Goal: Task Accomplishment & Management: Manage account settings

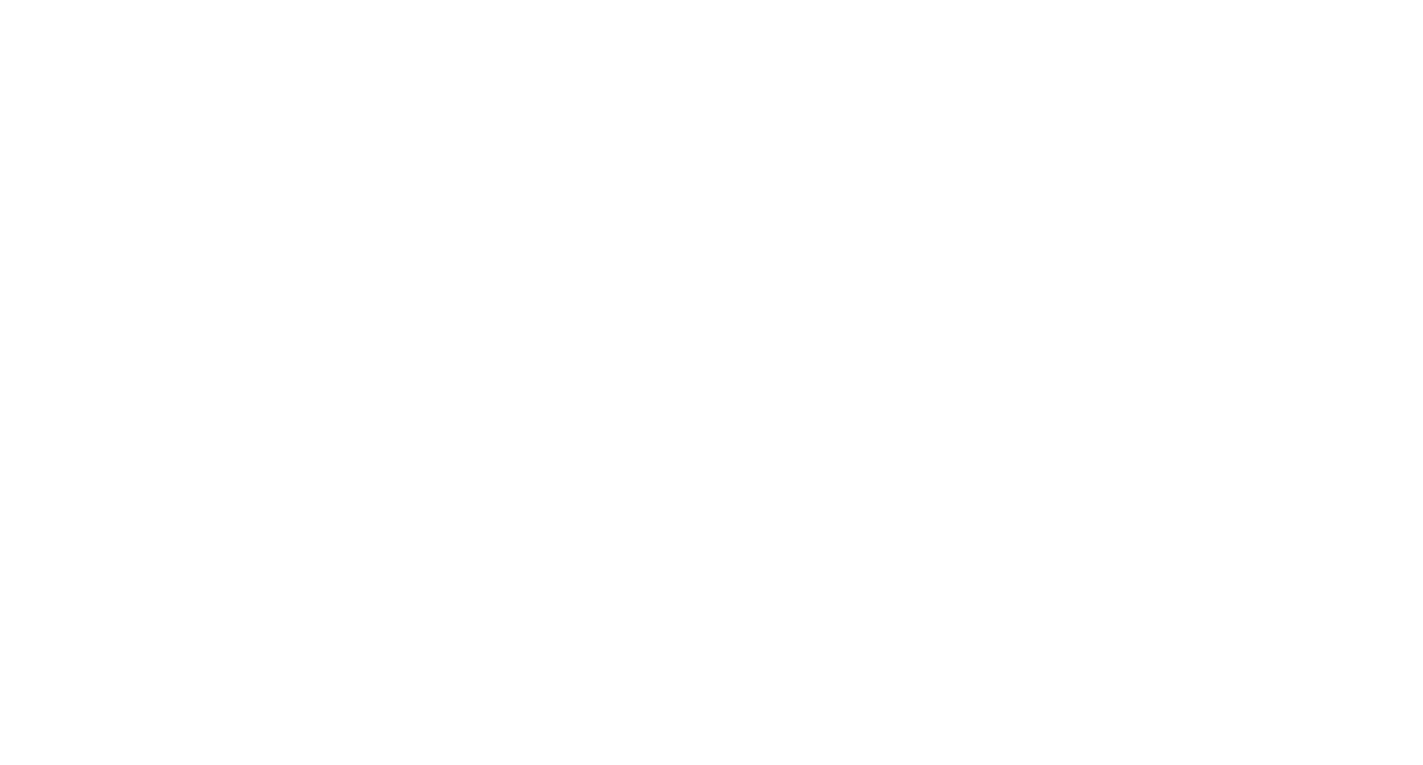
select select "*"
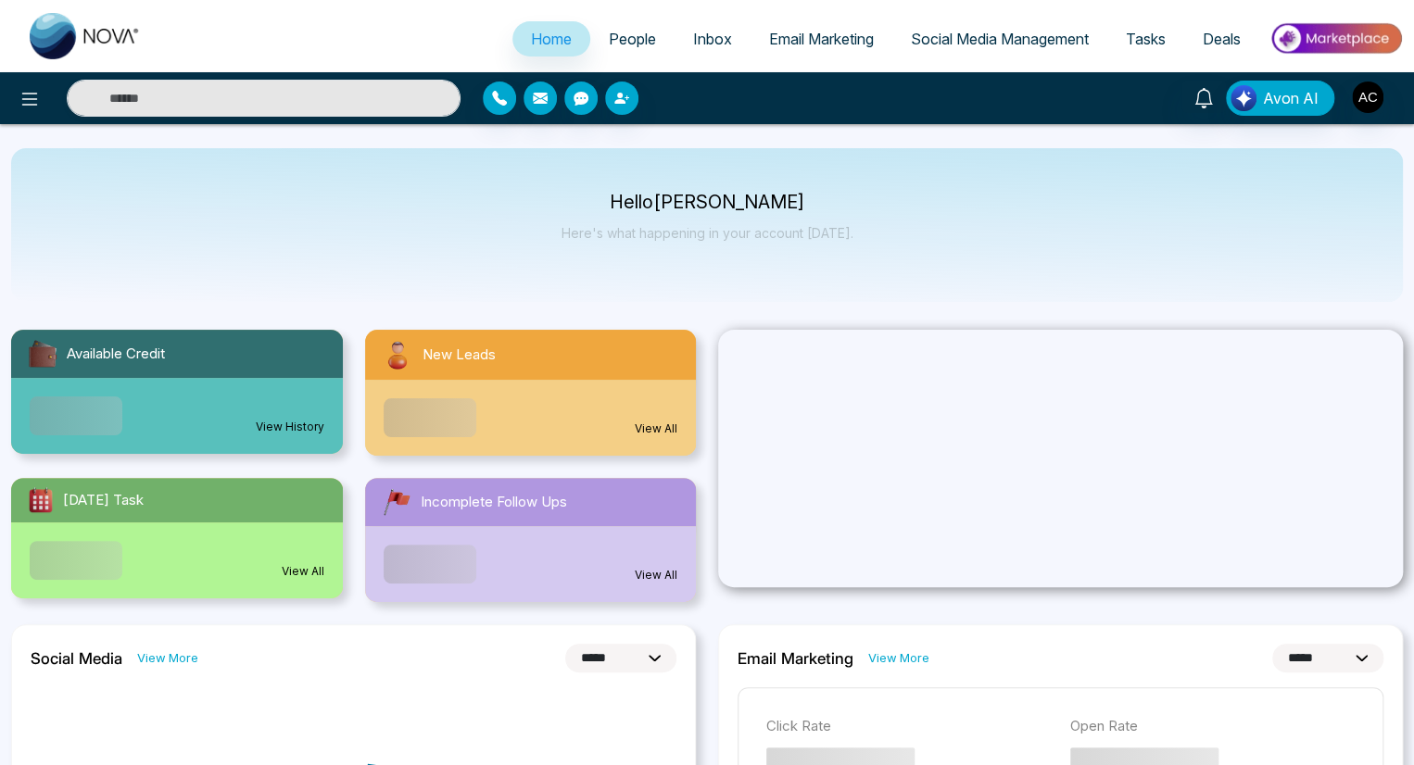
click at [619, 39] on span "People" at bounding box center [632, 39] width 47 height 19
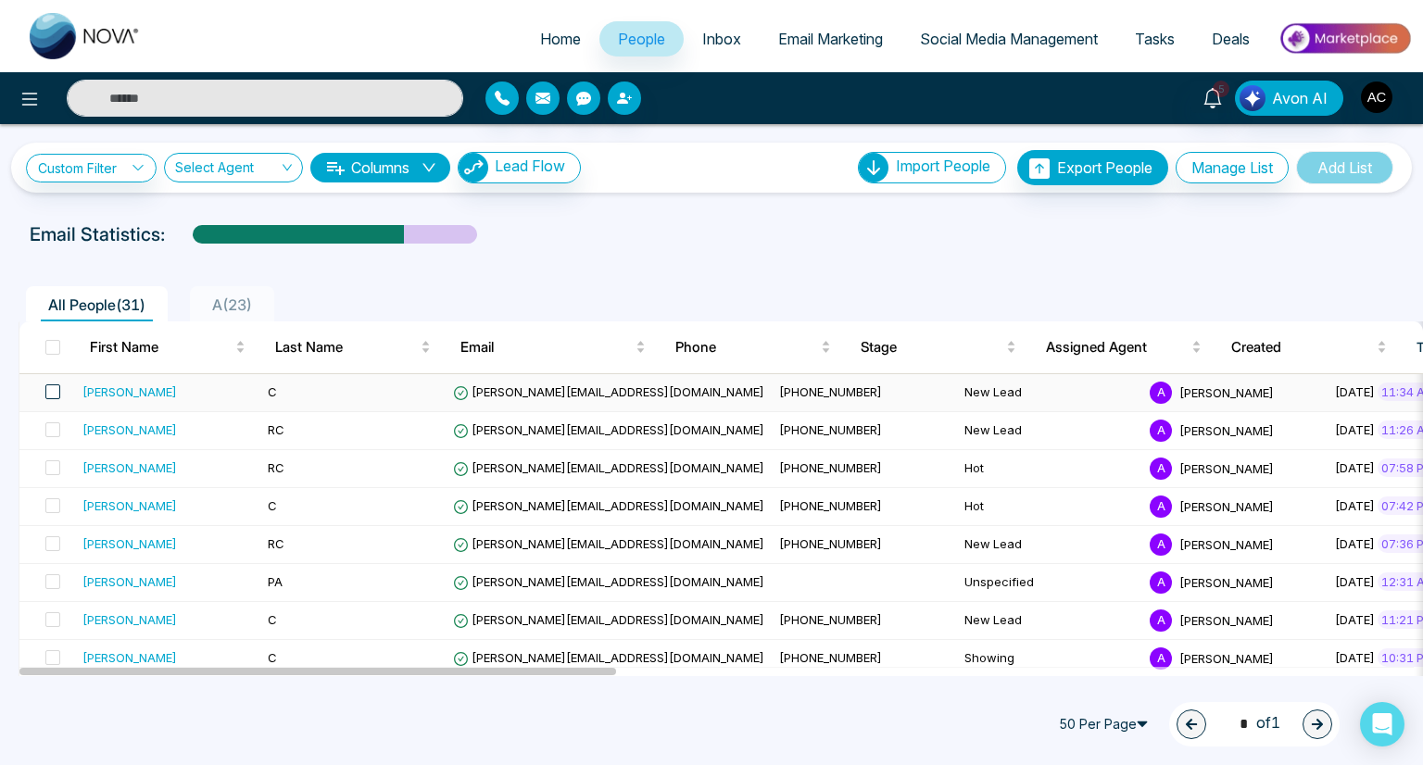
click at [52, 391] on span at bounding box center [52, 391] width 15 height 15
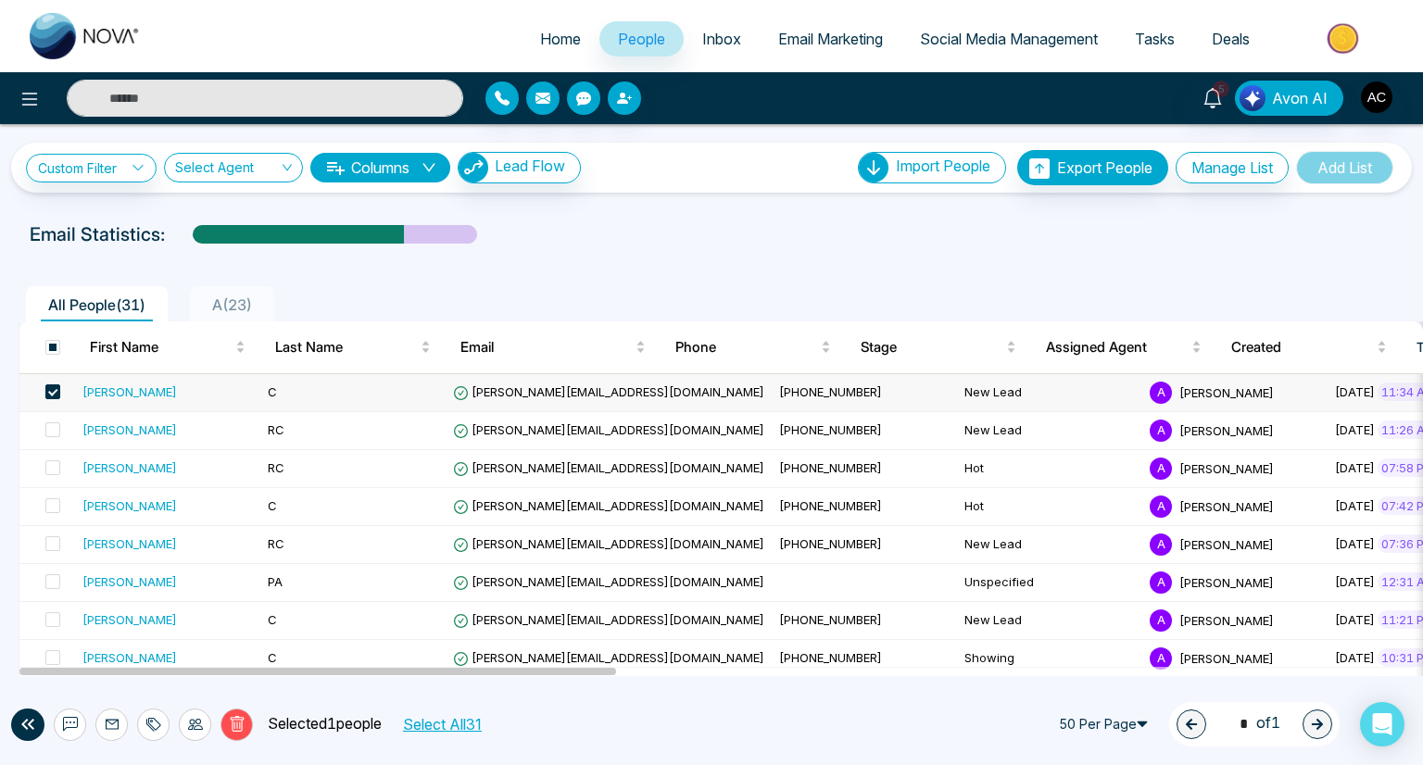
click at [195, 724] on icon at bounding box center [195, 724] width 15 height 15
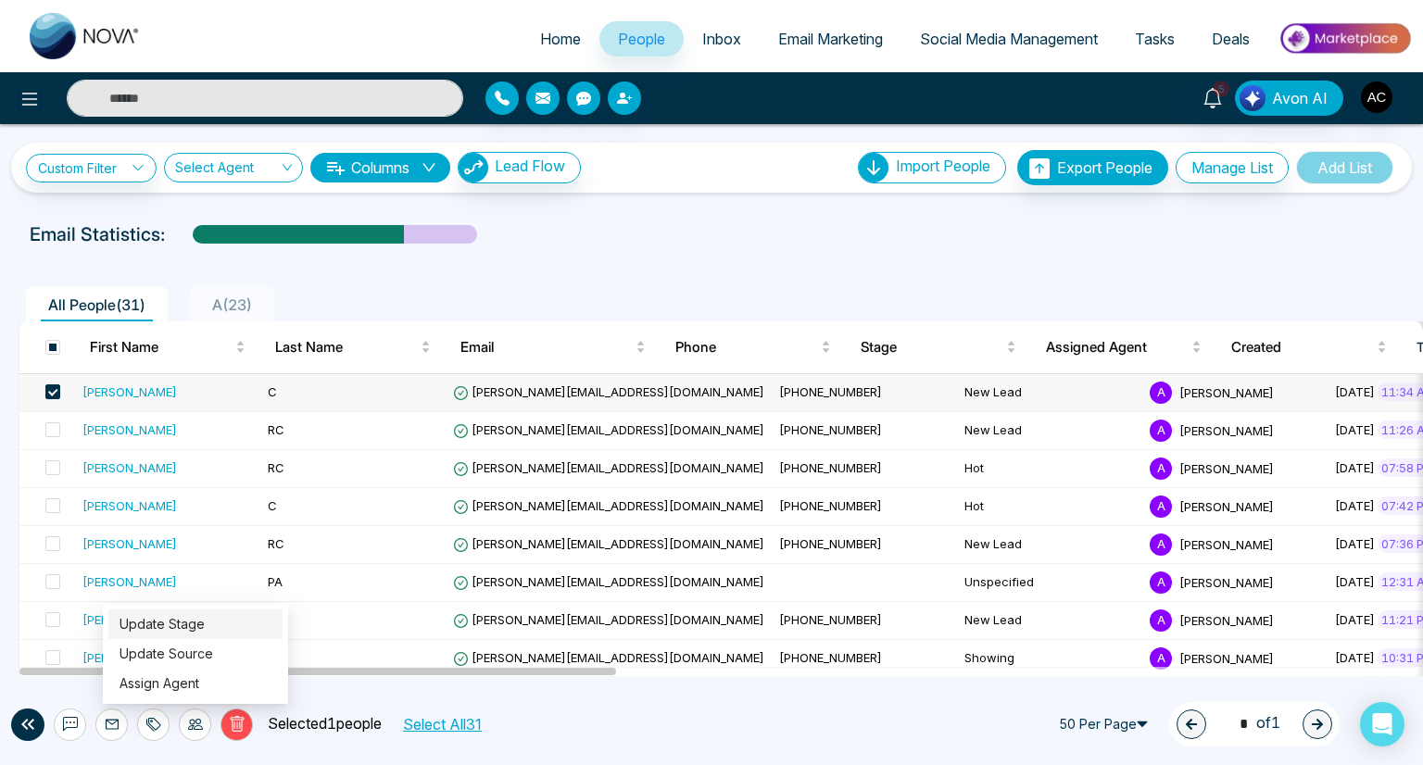
click at [161, 624] on link "Update Stage" at bounding box center [162, 624] width 85 height 16
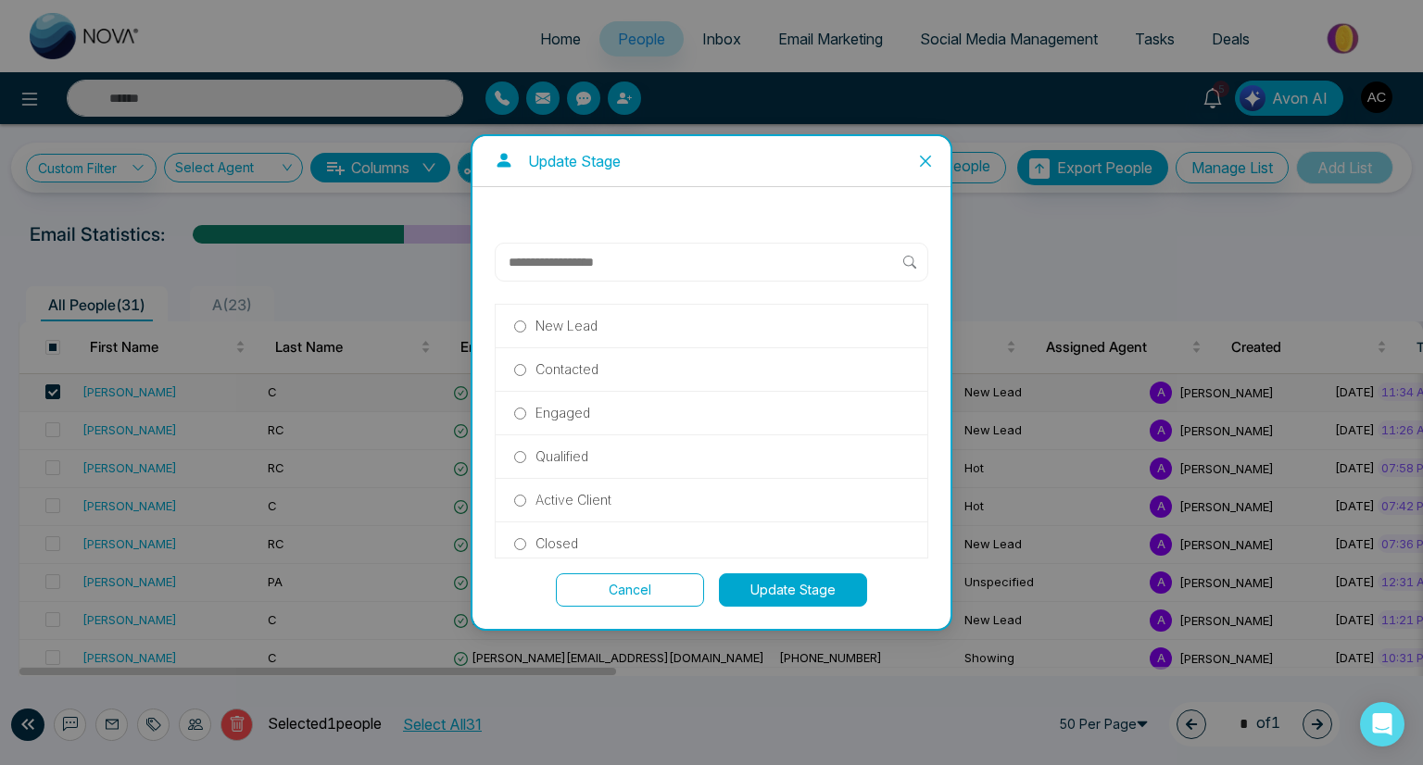
click at [545, 664] on p "Hot" at bounding box center [545, 674] width 21 height 20
click at [793, 589] on button "Update Stage" at bounding box center [793, 589] width 148 height 33
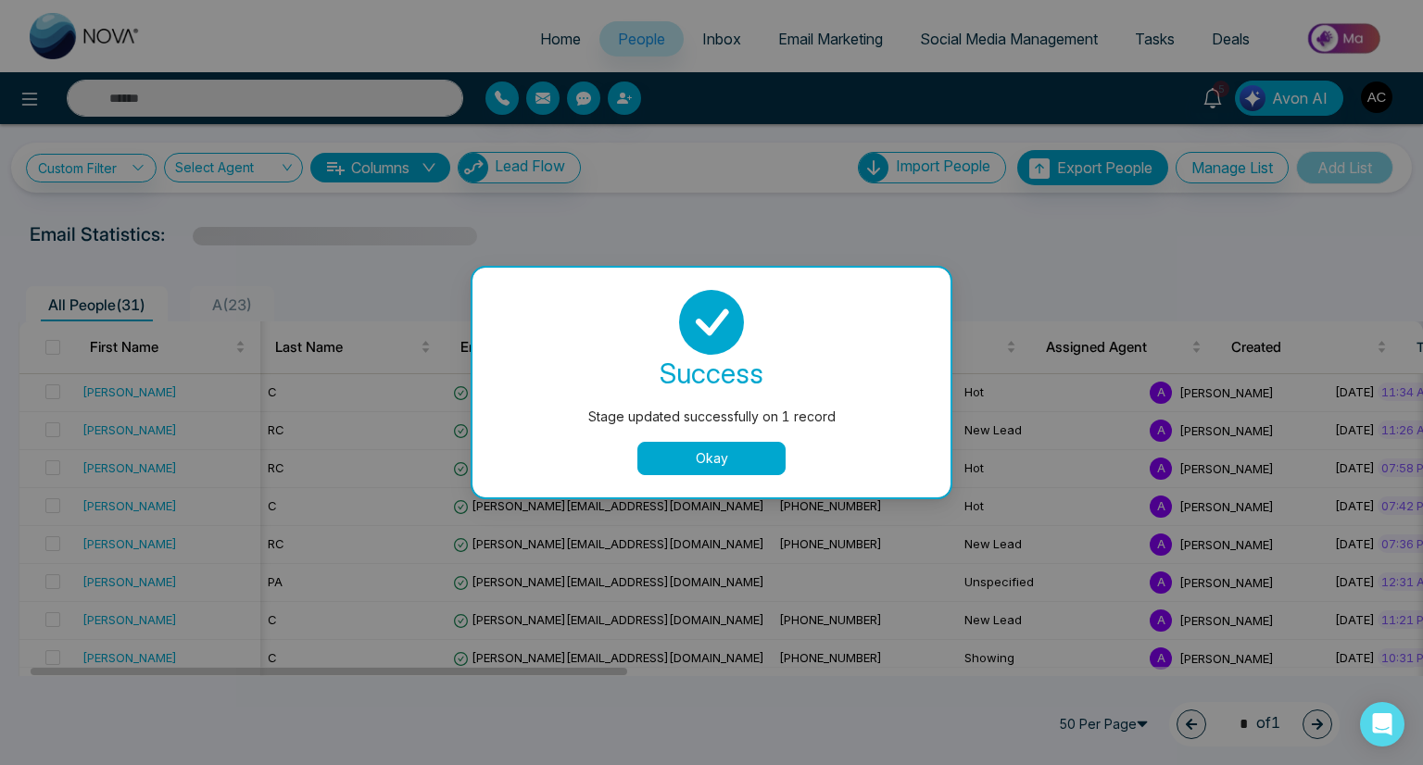
scroll to position [0, 26]
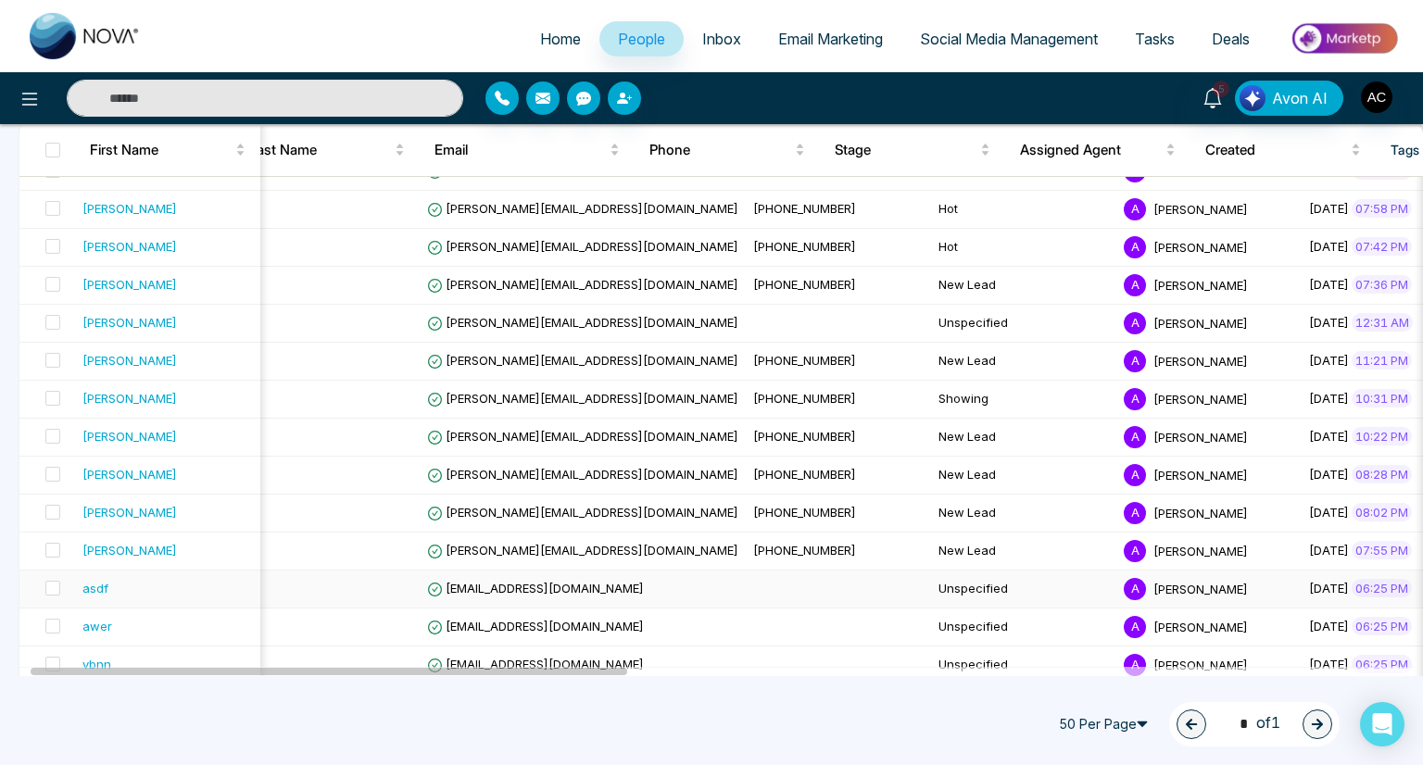
click at [52, 140] on span at bounding box center [52, 132] width 15 height 15
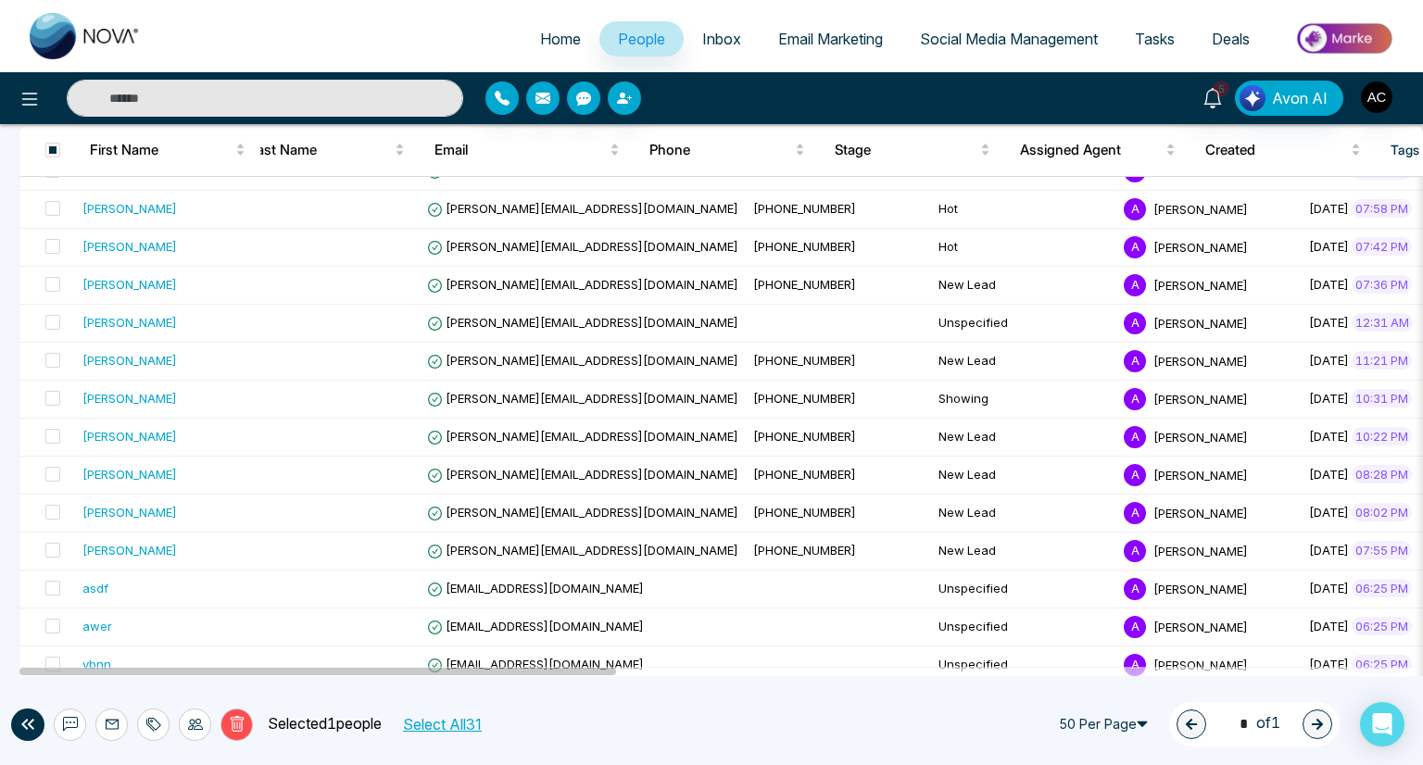
click at [195, 724] on icon at bounding box center [195, 724] width 15 height 15
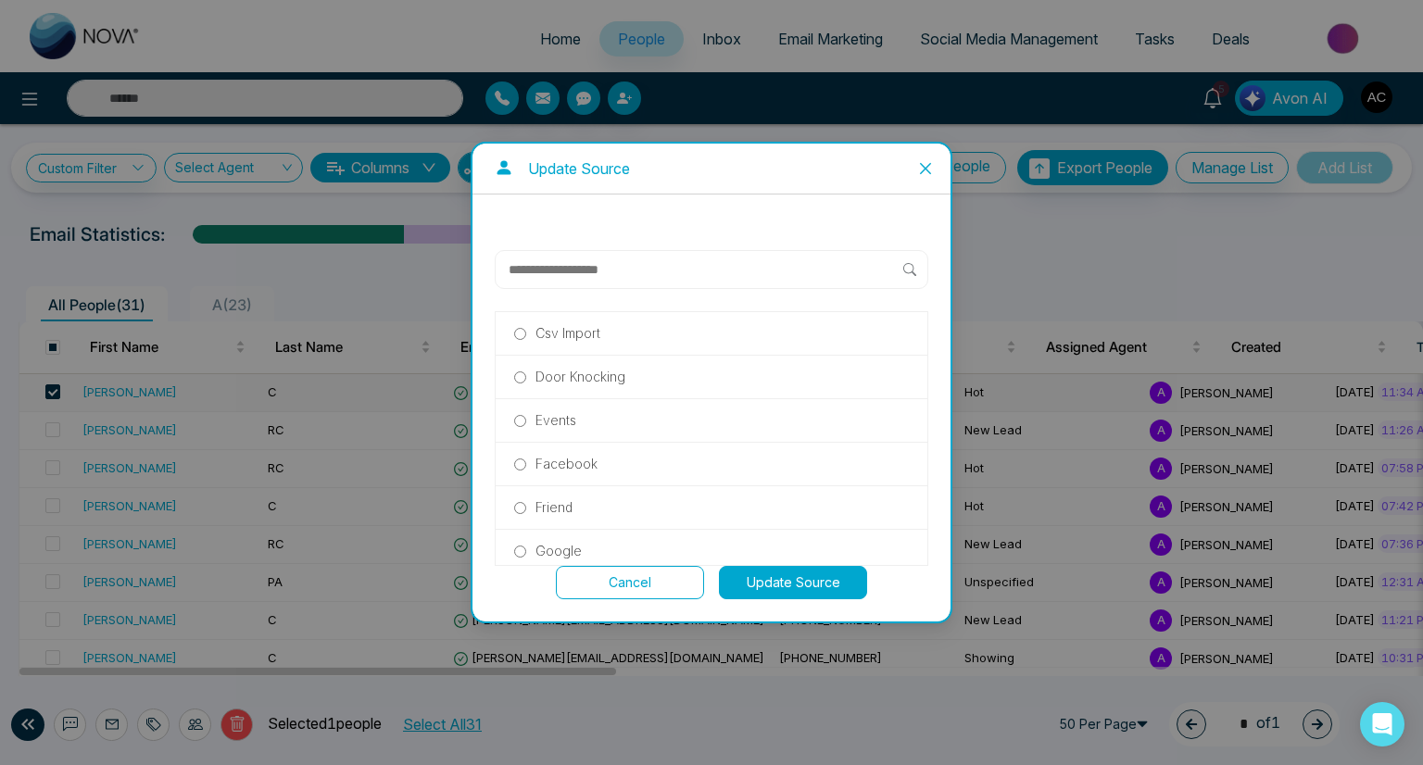
click at [553, 506] on p "Friend" at bounding box center [553, 508] width 37 height 20
click at [793, 582] on button "Update Source" at bounding box center [793, 582] width 148 height 33
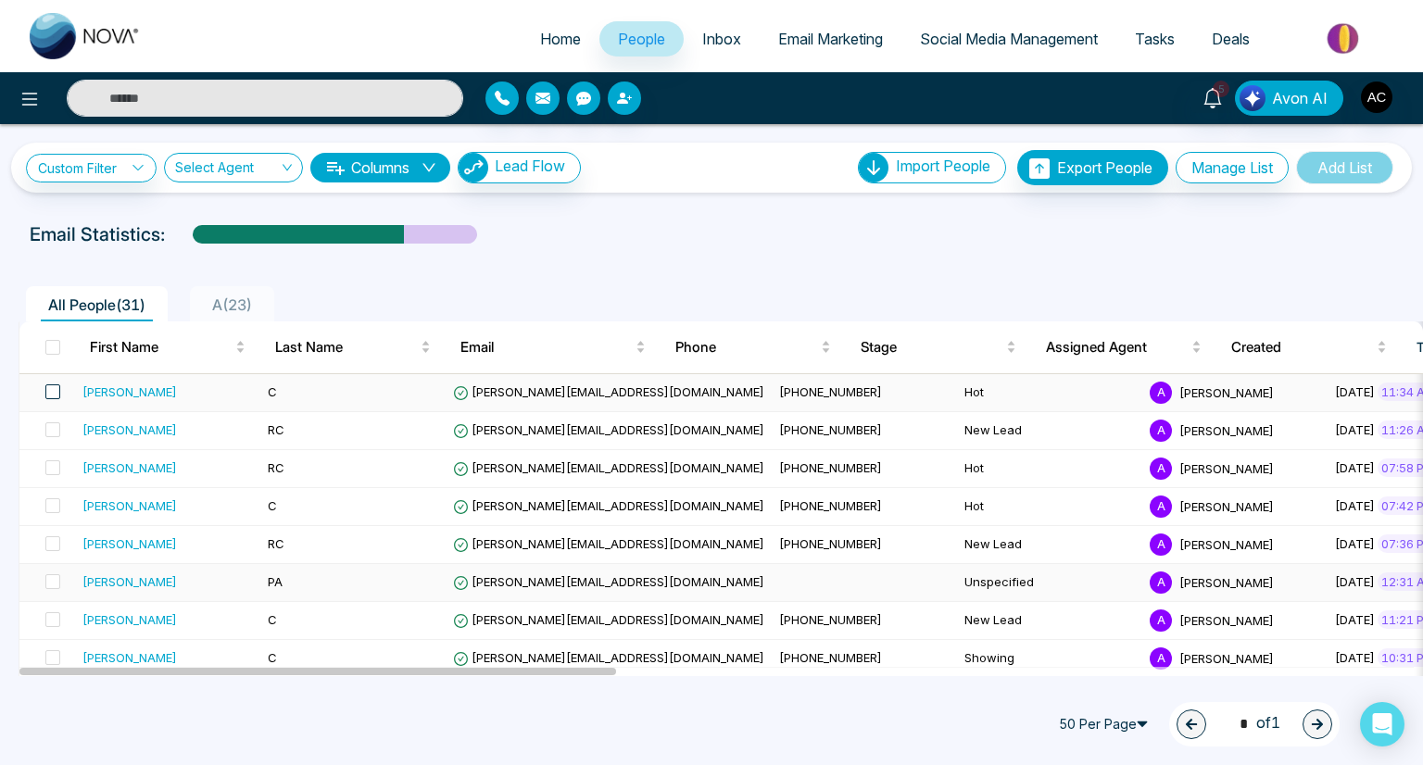
click at [52, 391] on span at bounding box center [52, 391] width 15 height 15
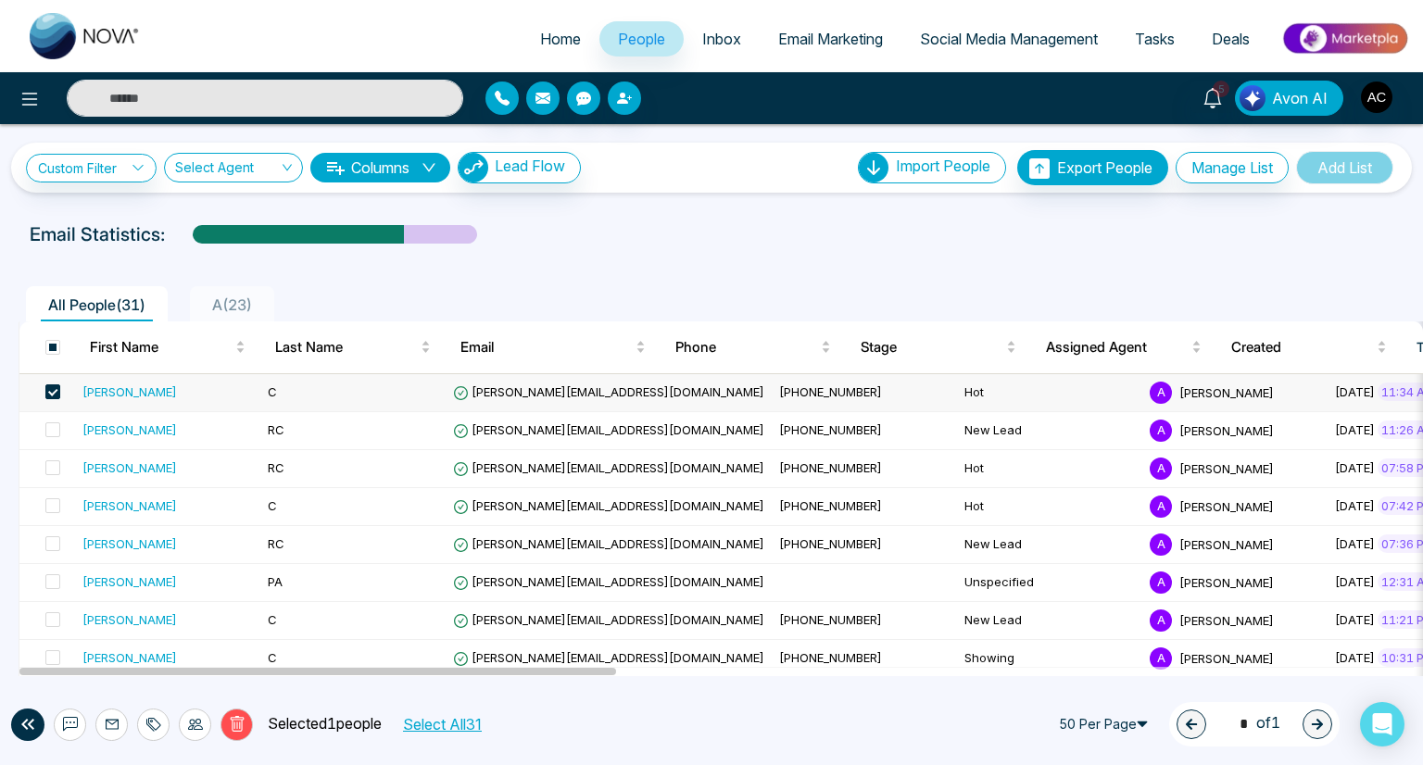
click at [195, 724] on icon at bounding box center [195, 724] width 15 height 15
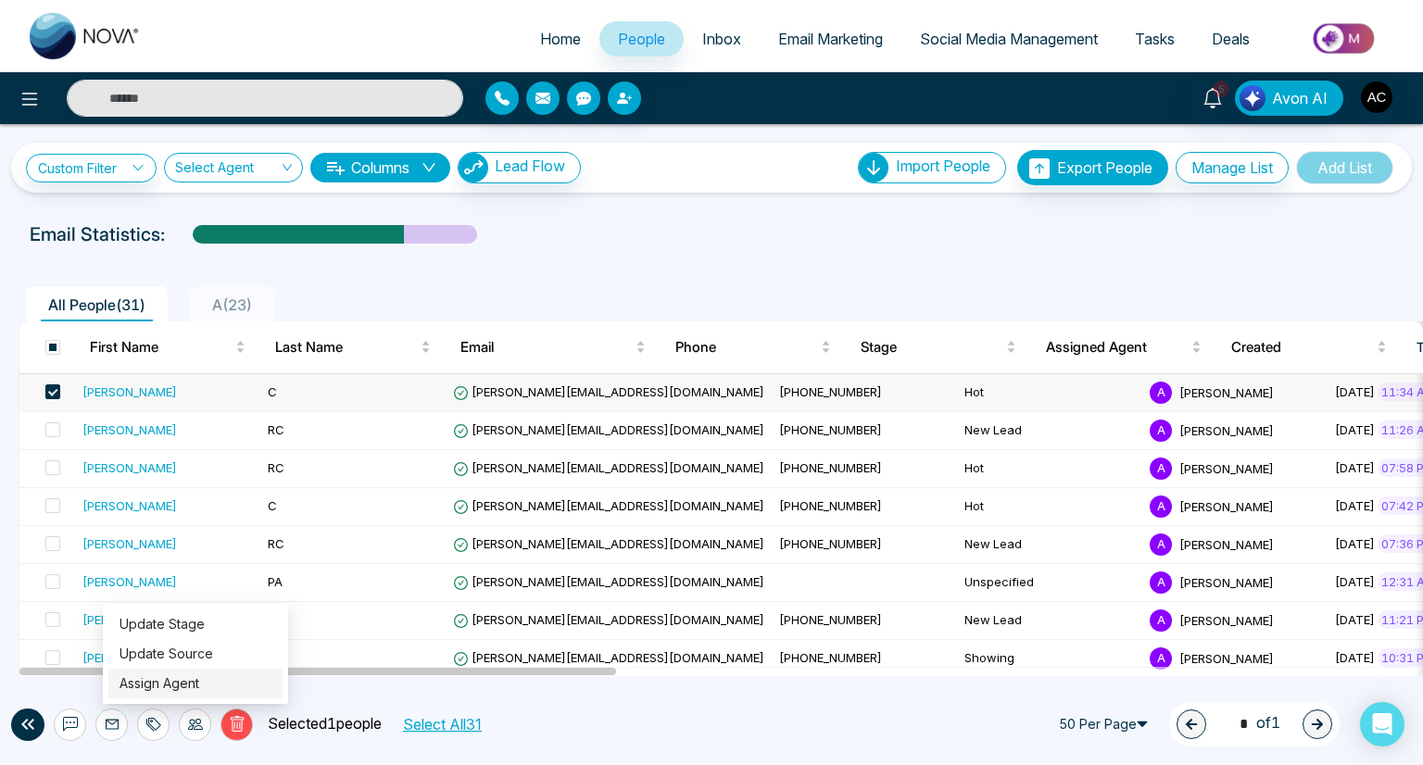
click at [159, 683] on link "Assign Agent" at bounding box center [160, 683] width 80 height 16
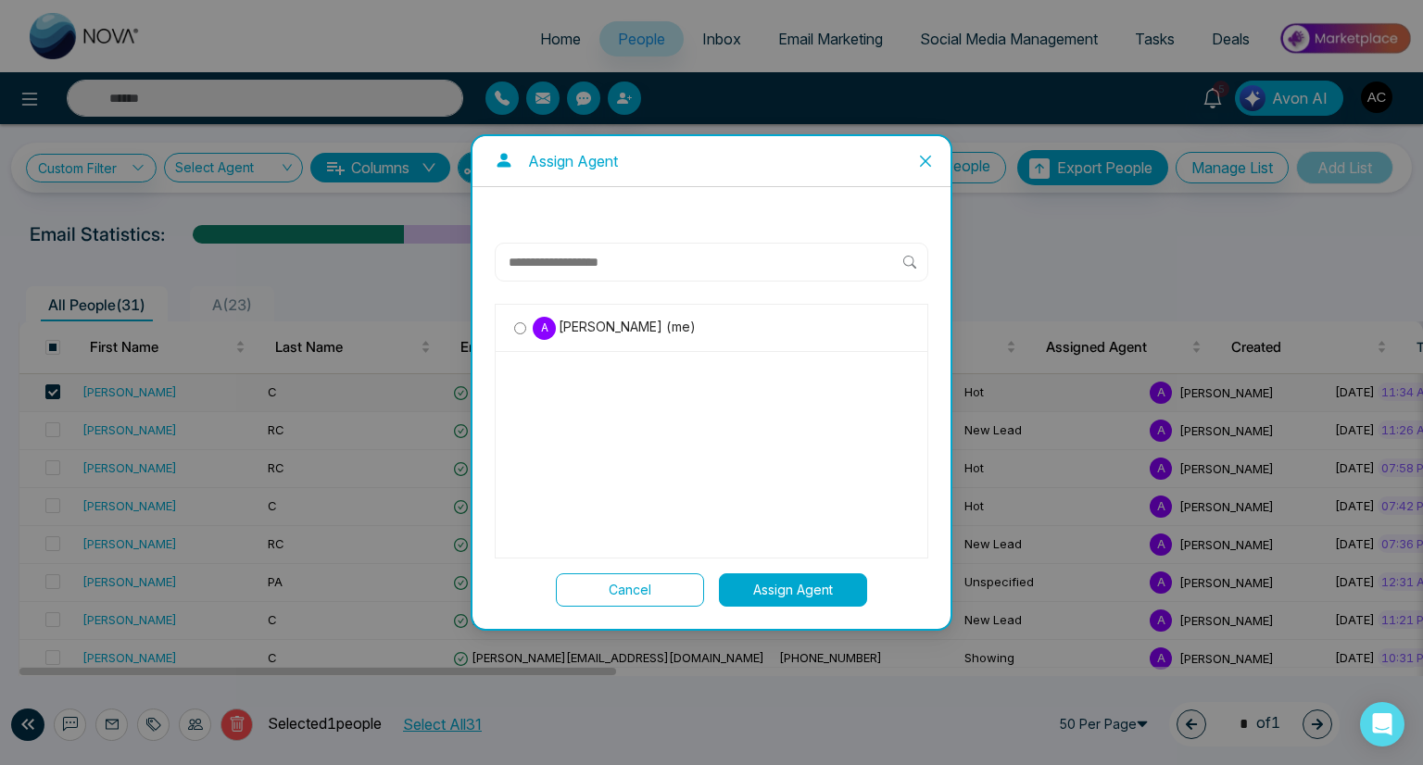
click at [624, 327] on span "Adish Chaudhari (me)" at bounding box center [626, 327] width 140 height 20
click at [793, 589] on button "Assign Agent" at bounding box center [793, 589] width 148 height 33
